Goal: Task Accomplishment & Management: Use online tool/utility

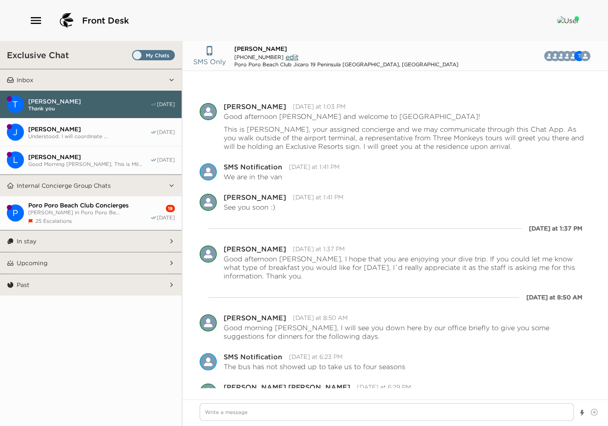
scroll to position [44, 0]
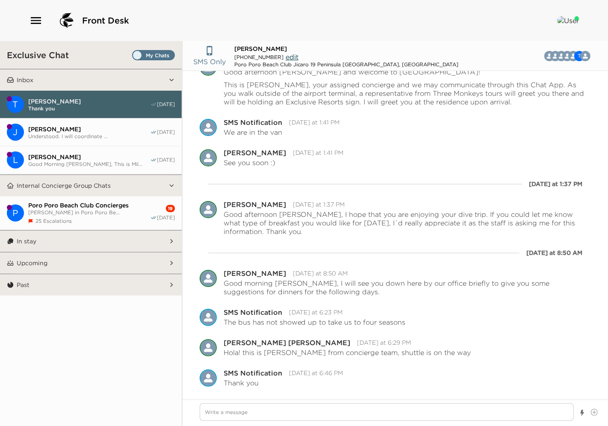
click at [73, 209] on span "[PERSON_NAME] in Poro Poro Be..." at bounding box center [89, 212] width 122 height 6
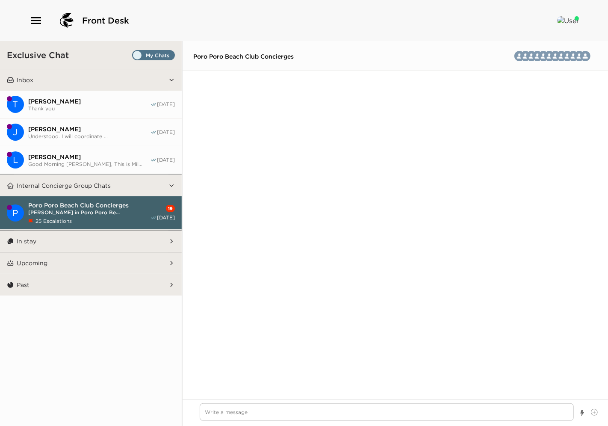
scroll to position [1627, 0]
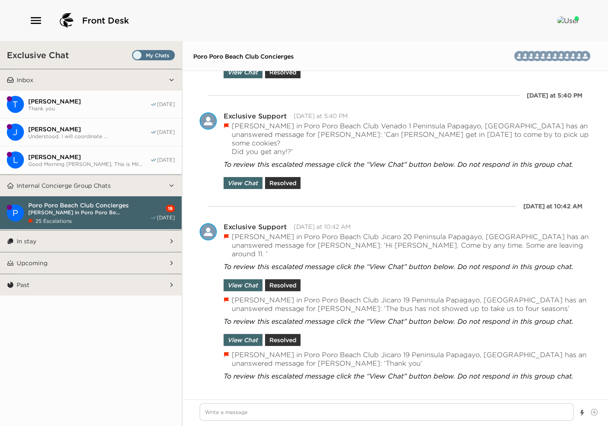
click at [86, 103] on span "[PERSON_NAME]" at bounding box center [89, 101] width 122 height 8
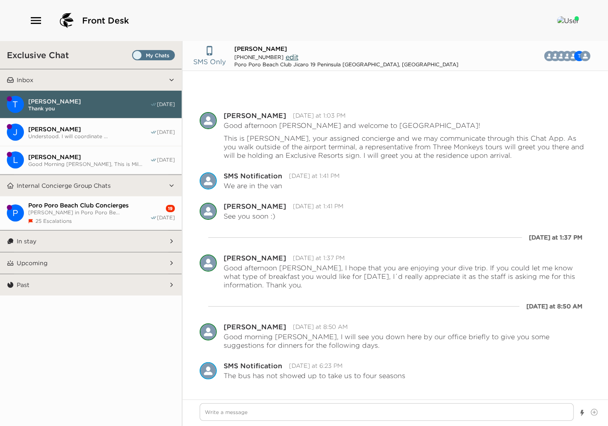
scroll to position [53, 0]
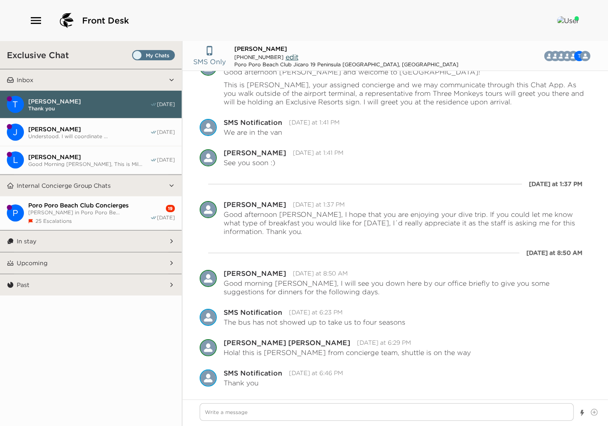
click at [82, 215] on div "Poro Poro Beach Club Concierges [PERSON_NAME] in Poro Poro Be... 25 Escalations" at bounding box center [89, 212] width 122 height 23
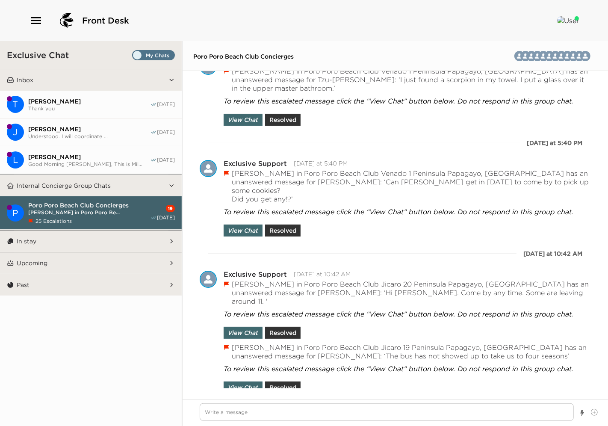
scroll to position [1686, 0]
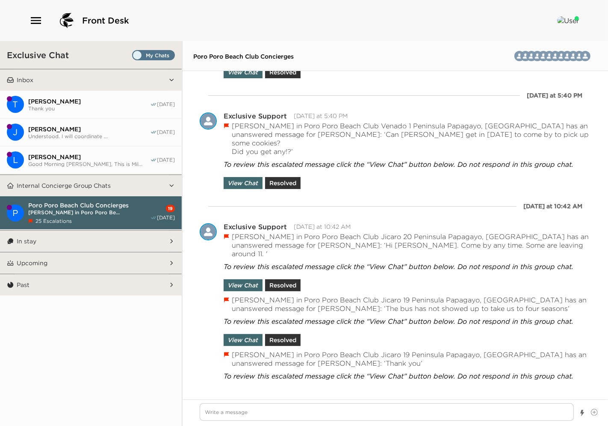
click at [72, 105] on span "Thank you" at bounding box center [89, 108] width 122 height 6
type textarea "x"
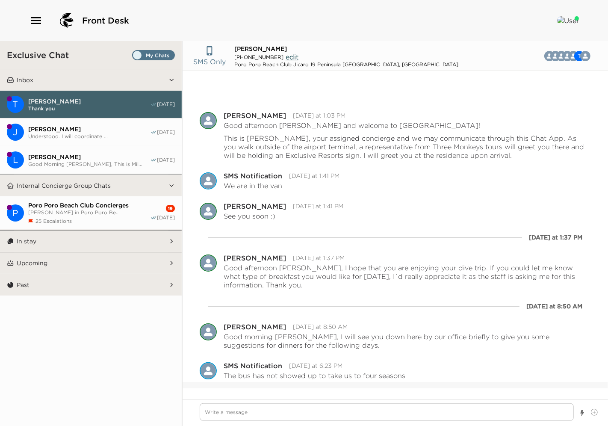
scroll to position [53, 0]
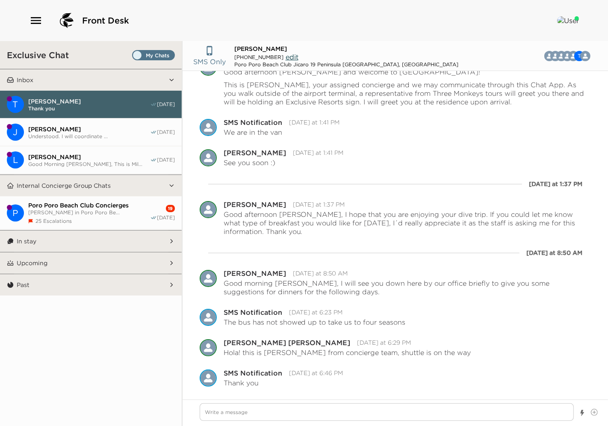
click at [32, 20] on icon "button" at bounding box center [36, 20] width 10 height 7
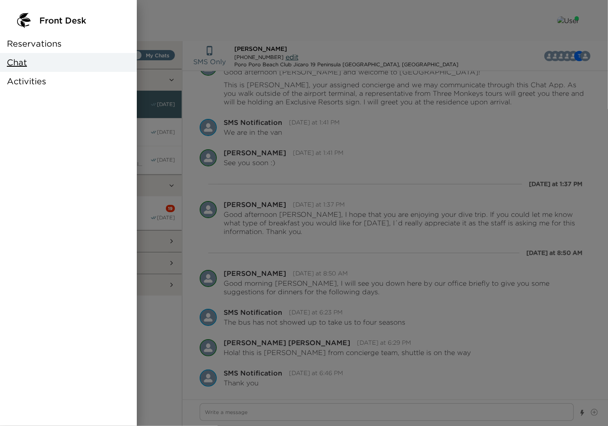
click at [45, 39] on span "Reservations" at bounding box center [34, 44] width 55 height 12
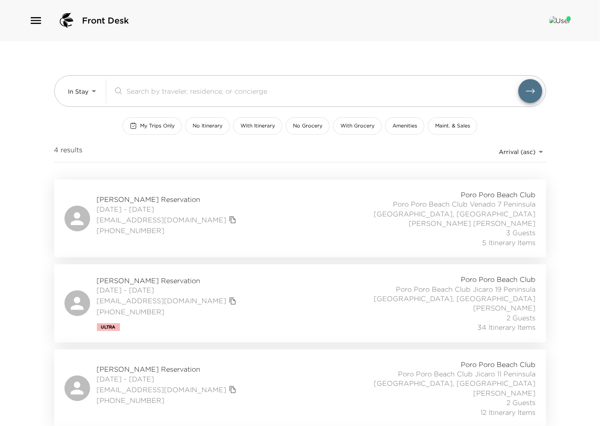
click at [29, 14] on button "button" at bounding box center [36, 21] width 14 height 14
